Goal: Information Seeking & Learning: Learn about a topic

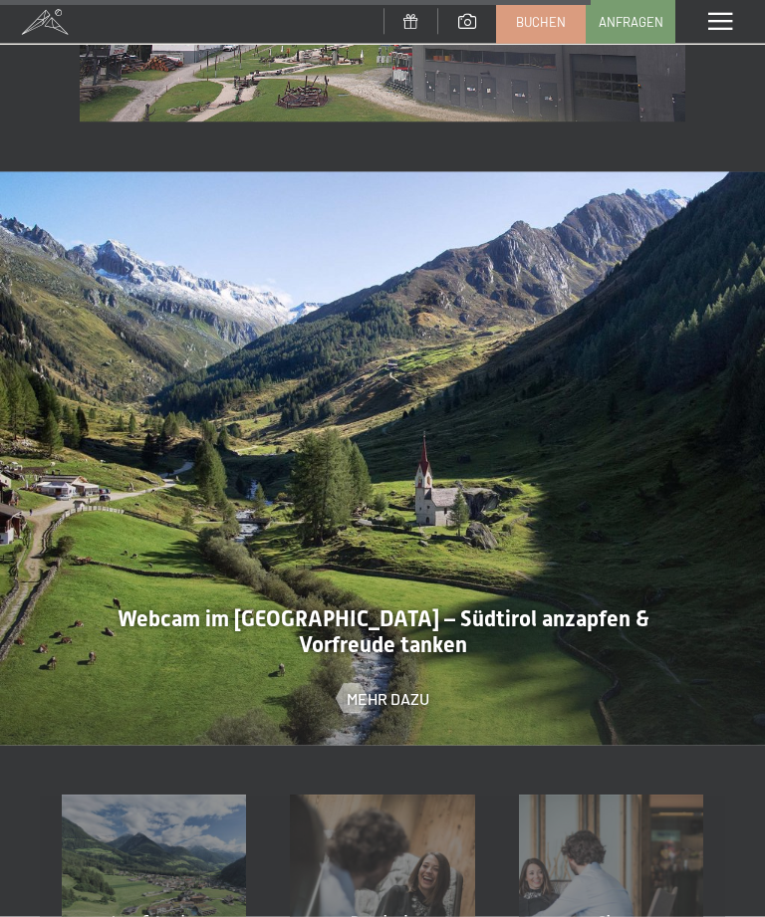
scroll to position [3370, 0]
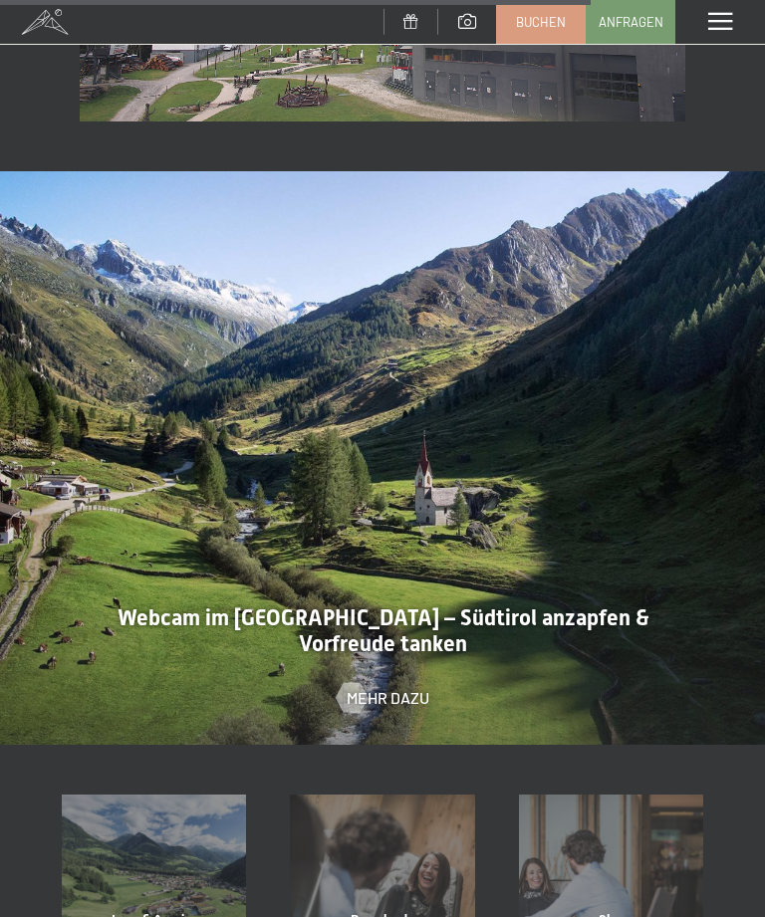
click at [725, 10] on div "Menü" at bounding box center [720, 22] width 90 height 44
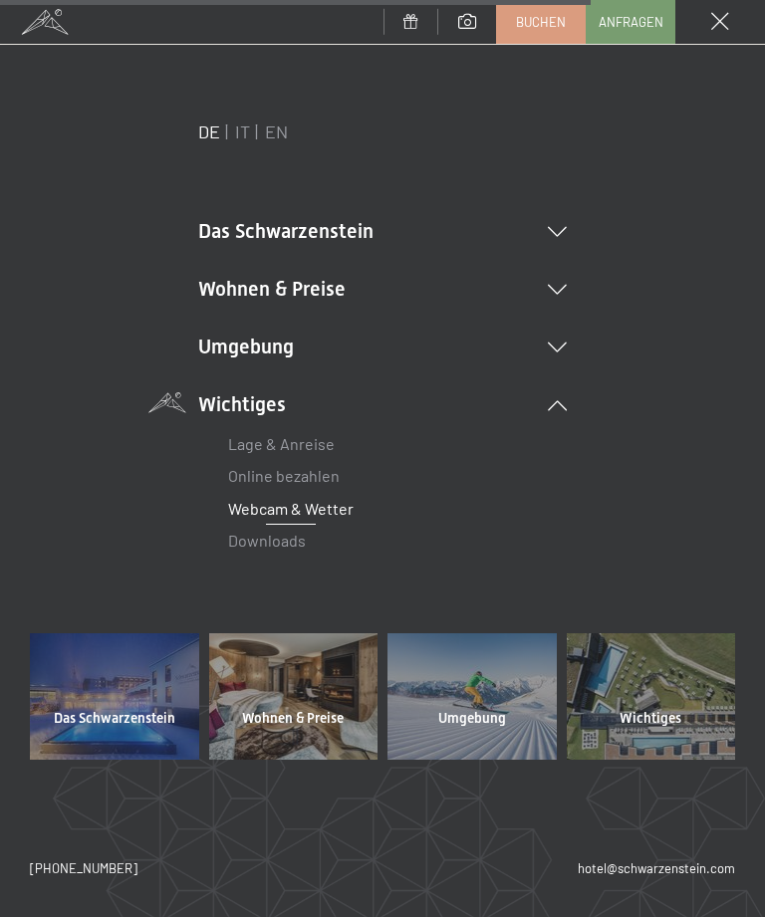
click at [334, 288] on li "Wohnen & Preise Inklusivleistungen Zimmer & Preise Liste Angebote Liste Familie…" at bounding box center [382, 289] width 369 height 28
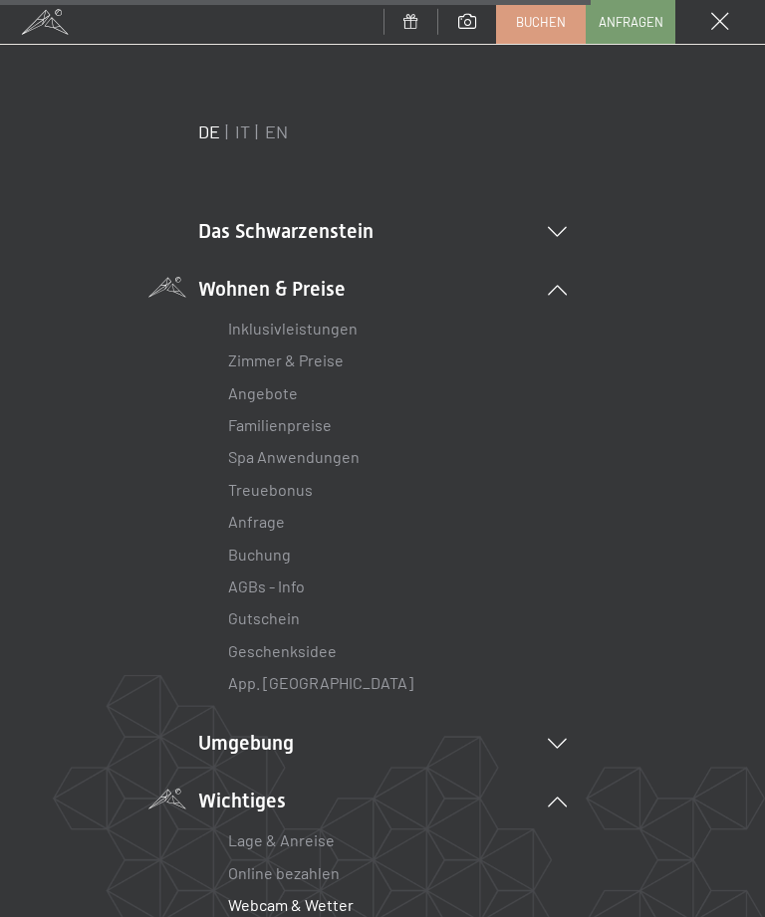
click at [340, 357] on link "Zimmer & Preise" at bounding box center [286, 360] width 116 height 19
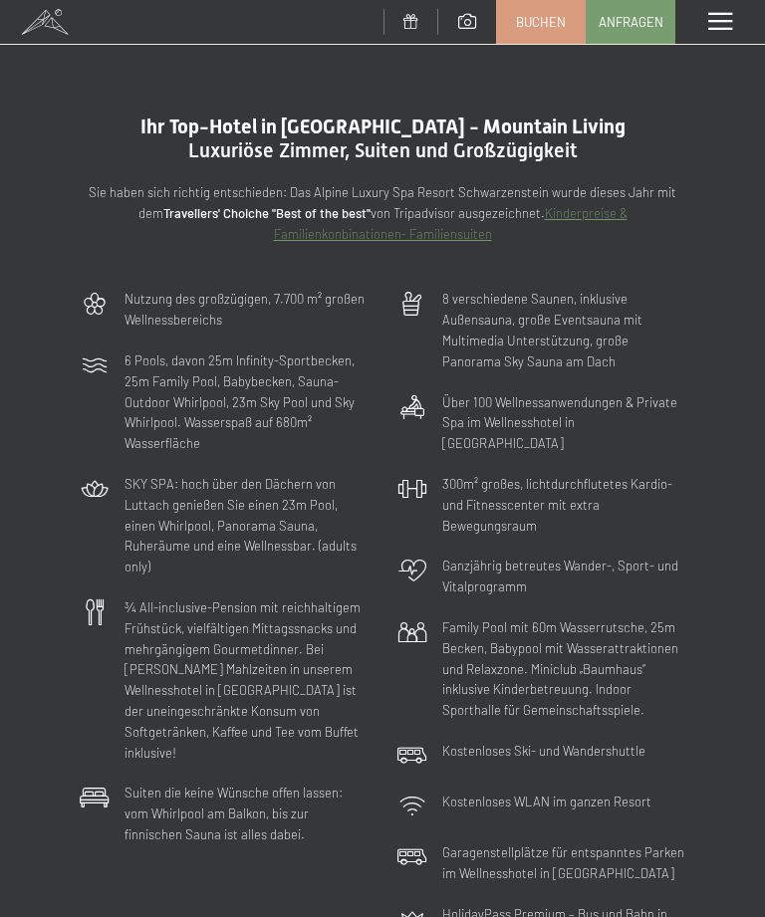
click at [247, 783] on p "Suiten die keine Wünsche offen lassen: vom Whirlpool am Balkon, bis zur finnisc…" at bounding box center [246, 814] width 243 height 62
click at [120, 773] on div "Suiten die keine Wünsche offen lassen: vom Whirlpool am Balkon, bis zur finnisc…" at bounding box center [224, 814] width 308 height 82
click at [726, 29] on span at bounding box center [720, 22] width 24 height 18
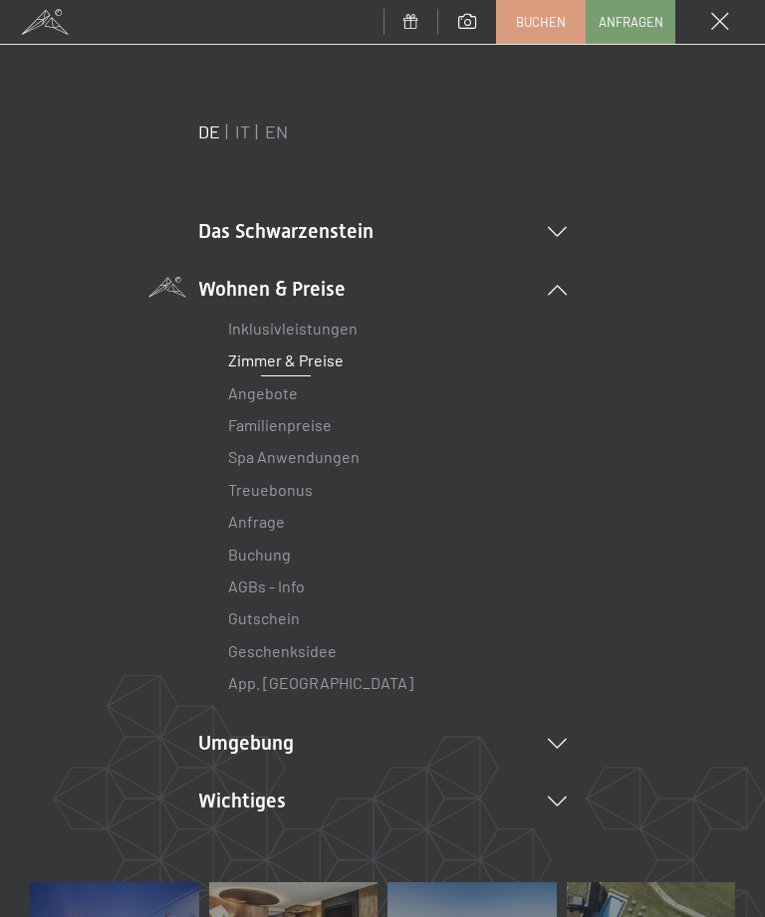
click at [339, 366] on link "Zimmer & Preise" at bounding box center [286, 360] width 116 height 19
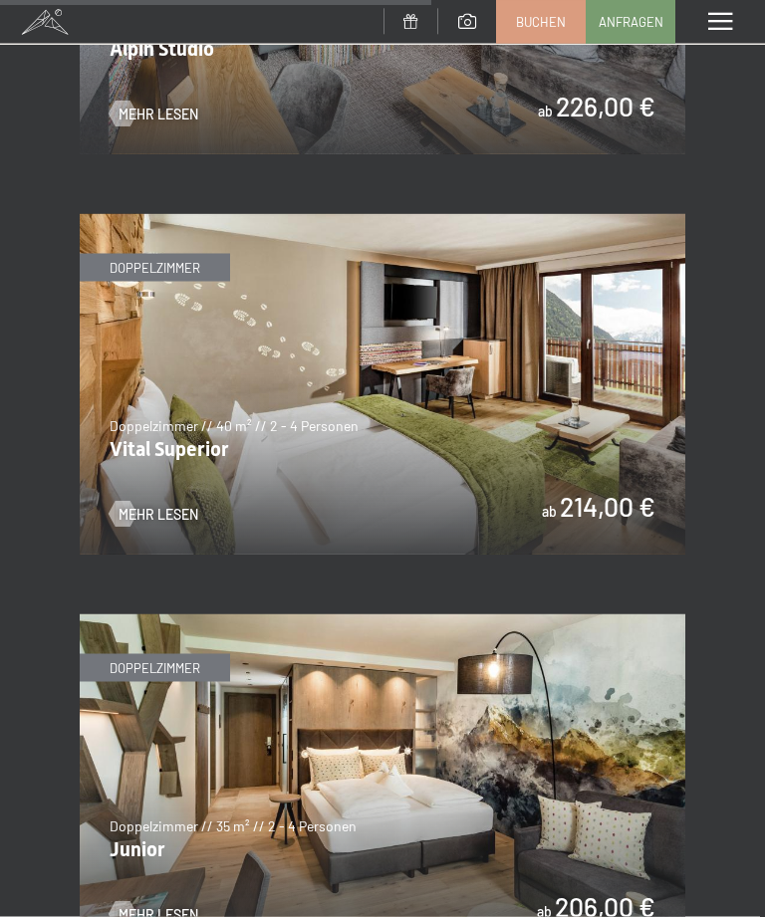
scroll to position [4171, 0]
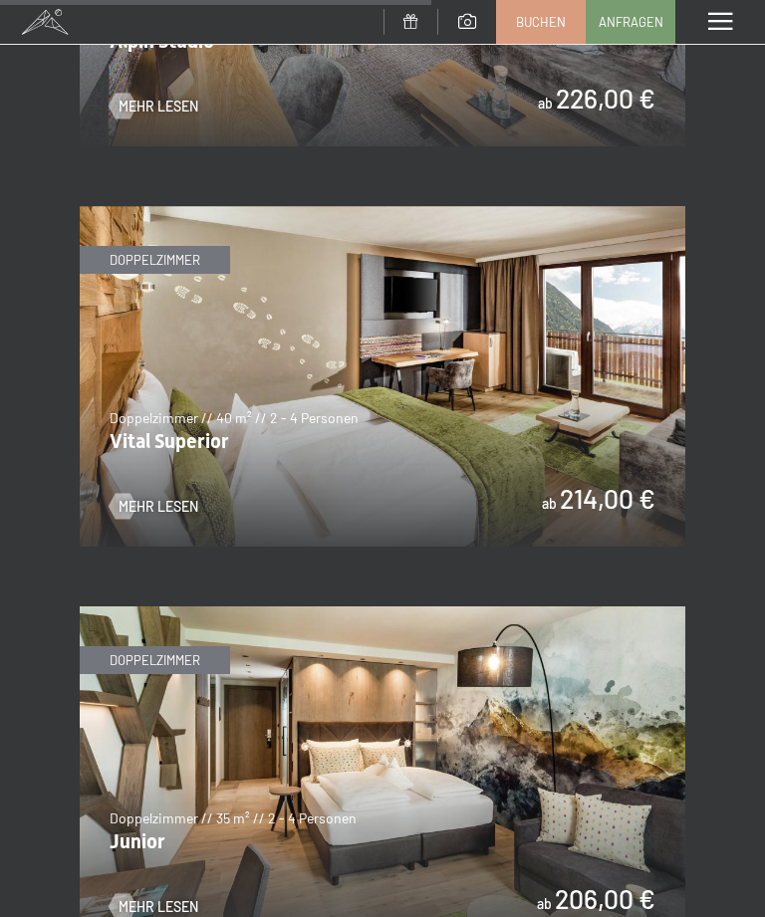
click at [169, 898] on span "Mehr Lesen" at bounding box center [159, 908] width 80 height 20
